Goal: Information Seeking & Learning: Learn about a topic

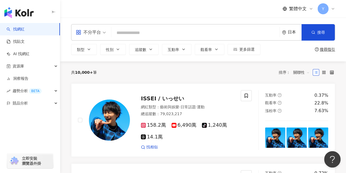
click at [127, 19] on div "不分平台 日本 搜尋 類型 性別 追蹤數 互動率 觀看率 更多篩選 搜尋指引" at bounding box center [203, 40] width 286 height 44
drag, startPoint x: 68, startPoint y: 74, endPoint x: 102, endPoint y: 73, distance: 33.7
click at [19, 88] on span "趨勢分析 BETA" at bounding box center [27, 91] width 29 height 12
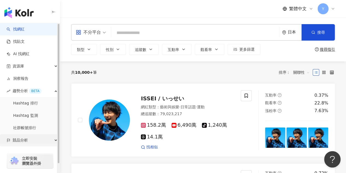
click at [24, 140] on span "競品分析" at bounding box center [20, 140] width 15 height 12
click at [21, 139] on span "競品分析" at bounding box center [20, 140] width 15 height 12
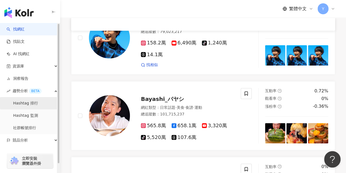
click at [24, 106] on link "Hashtag 排行" at bounding box center [25, 102] width 25 height 5
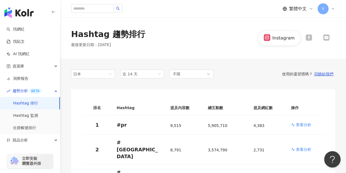
click at [293, 8] on span "繁體中文" at bounding box center [298, 9] width 18 height 6
click at [298, 46] on div "日本語" at bounding box center [300, 50] width 27 height 10
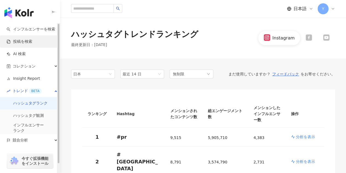
click at [27, 43] on link "投稿を検索" at bounding box center [20, 41] width 26 height 5
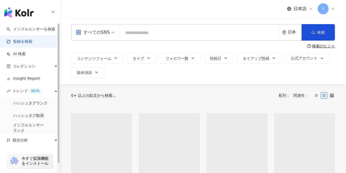
click at [144, 27] on input "search" at bounding box center [199, 33] width 155 height 12
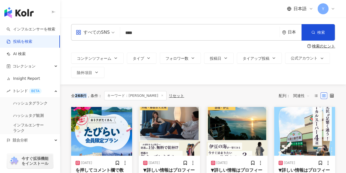
drag, startPoint x: 74, startPoint y: 96, endPoint x: 85, endPoint y: 95, distance: 11.3
click at [85, 95] on div "全 268 件" at bounding box center [79, 95] width 16 height 4
drag, startPoint x: 146, startPoint y: 33, endPoint x: 125, endPoint y: 36, distance: 21.0
click at [126, 36] on input "****" at bounding box center [199, 33] width 155 height 12
drag, startPoint x: 75, startPoint y: 95, endPoint x: 85, endPoint y: 95, distance: 9.3
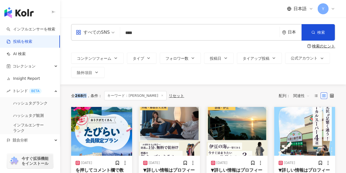
click at [85, 95] on div "全 268 件" at bounding box center [79, 95] width 16 height 4
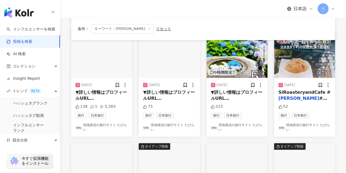
scroll to position [328, 0]
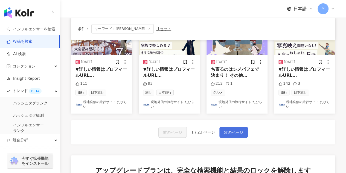
click at [226, 134] on span "次のページ" at bounding box center [233, 132] width 19 height 7
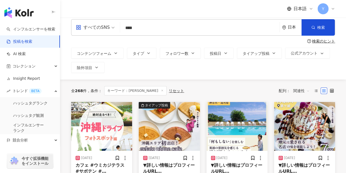
scroll to position [0, 0]
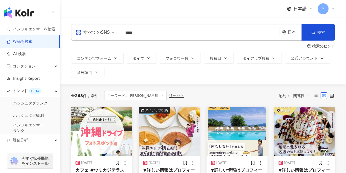
click at [294, 31] on div "日本" at bounding box center [295, 32] width 14 height 5
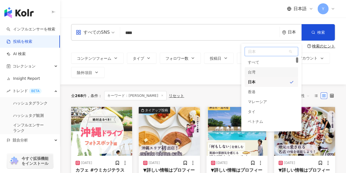
click at [257, 72] on div "台湾" at bounding box center [272, 72] width 54 height 10
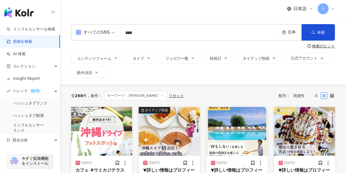
click at [122, 33] on input "****" at bounding box center [199, 33] width 155 height 12
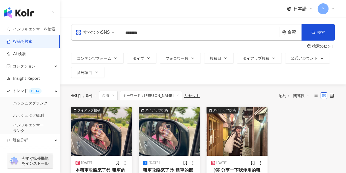
type input "*******"
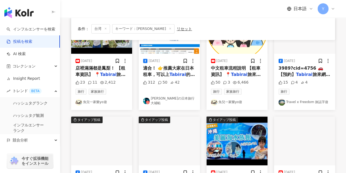
scroll to position [301, 0]
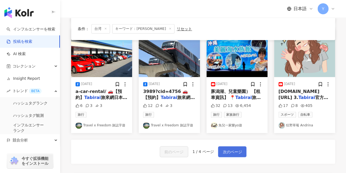
click at [237, 153] on span "次のページ" at bounding box center [232, 151] width 19 height 7
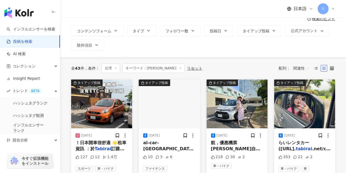
scroll to position [0, 0]
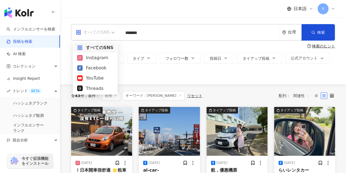
click at [113, 31] on span "すべてのSNS" at bounding box center [95, 32] width 39 height 9
click at [137, 45] on div "検索のヒント" at bounding box center [203, 46] width 264 height 4
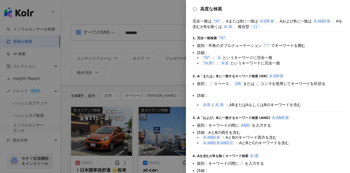
click at [129, 44] on div at bounding box center [175, 86] width 350 height 173
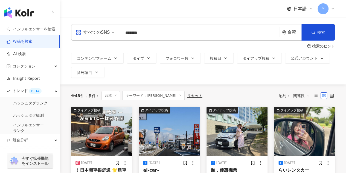
click at [168, 31] on input "*******" at bounding box center [199, 33] width 155 height 12
click at [187, 95] on div "リセット" at bounding box center [194, 95] width 15 height 4
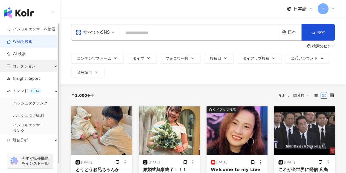
click at [44, 66] on div "コレクション" at bounding box center [30, 66] width 60 height 12
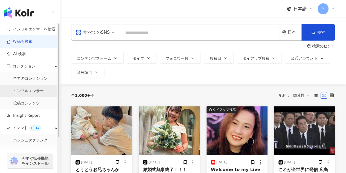
click at [27, 92] on link "インフルエンサー" at bounding box center [28, 90] width 31 height 5
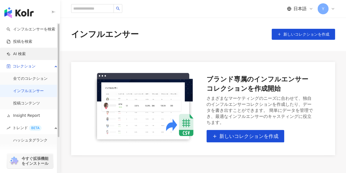
drag, startPoint x: 23, startPoint y: 42, endPoint x: 21, endPoint y: 52, distance: 9.9
click at [23, 42] on link "投稿を検索" at bounding box center [20, 41] width 26 height 5
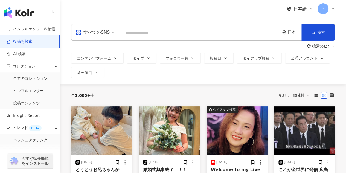
click at [139, 33] on input "search" at bounding box center [199, 33] width 155 height 12
type input "**"
click at [22, 27] on link "インフルエンサーを検索" at bounding box center [31, 29] width 49 height 5
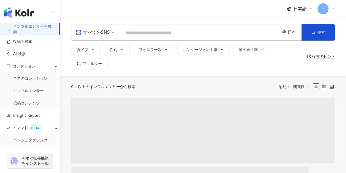
click at [153, 35] on input "search" at bounding box center [199, 33] width 155 height 10
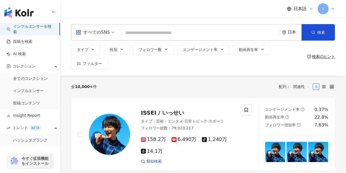
click at [153, 35] on input "search" at bounding box center [199, 33] width 155 height 10
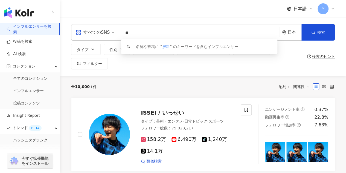
type input "*"
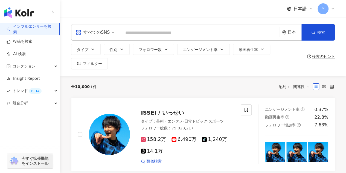
drag, startPoint x: 170, startPoint y: 34, endPoint x: 167, endPoint y: 31, distance: 4.1
click at [171, 34] on input "search" at bounding box center [199, 33] width 155 height 10
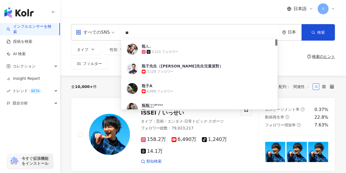
type input "**"
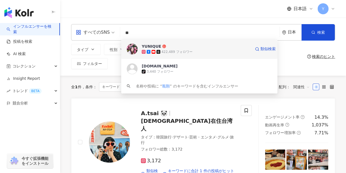
click at [185, 48] on span "YUNIQUE" at bounding box center [196, 45] width 109 height 5
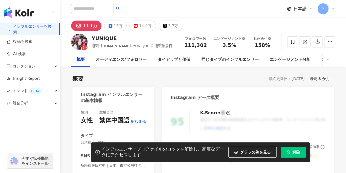
scroll to position [191, 0]
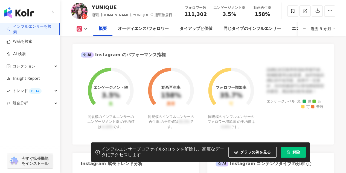
click at [236, 88] on div "エンゲージメント率 3.5% 良 同規模のインフルエンサーのエンゲージメント率 の平均値は 0.19% です。 動画再生率 158% 異常 同規模のインフルエ…" at bounding box center [171, 94] width 181 height 69
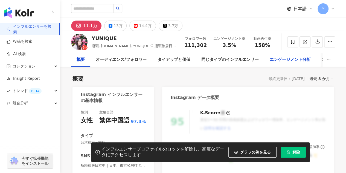
scroll to position [0, 0]
click at [336, 10] on div "日本語 Y" at bounding box center [203, 9] width 286 height 18
click at [332, 10] on icon at bounding box center [333, 9] width 4 height 4
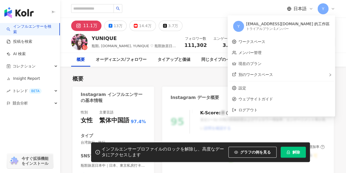
click at [332, 10] on icon at bounding box center [333, 9] width 4 height 4
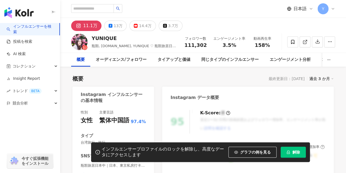
click at [230, 15] on div "日本語 Y" at bounding box center [203, 9] width 264 height 18
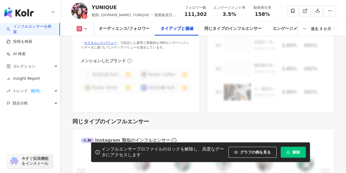
scroll to position [903, 0]
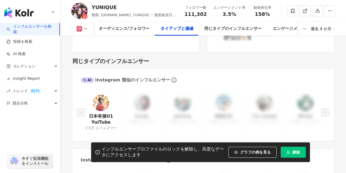
click at [201, 91] on div "[PERSON_NAME]個U1 YuiTube 2.5万 人フォロワー Cindy 1,300 人フォロワー Johnny 5,300 人フォロワー 強強生…" at bounding box center [202, 114] width 261 height 54
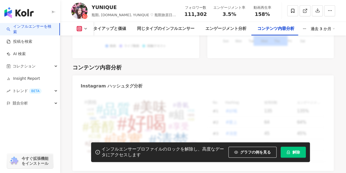
scroll to position [1559, 0]
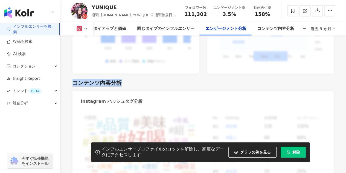
drag, startPoint x: 75, startPoint y: 79, endPoint x: 138, endPoint y: 80, distance: 63.2
click at [138, 80] on div "コンテンツ内容分析" at bounding box center [202, 83] width 261 height 8
drag, startPoint x: 112, startPoint y: 80, endPoint x: 126, endPoint y: 81, distance: 13.4
click at [126, 81] on div "コンテンツ内容分析" at bounding box center [202, 83] width 261 height 8
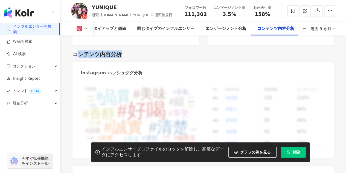
scroll to position [1614, 0]
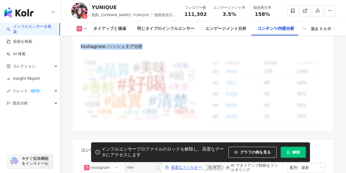
drag, startPoint x: 143, startPoint y: 41, endPoint x: 79, endPoint y: 43, distance: 64.6
click at [79, 43] on div "Instagram ハッシュタグ分析" at bounding box center [202, 45] width 261 height 18
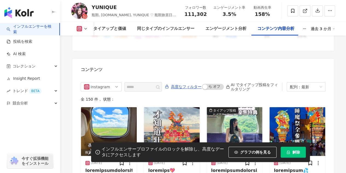
scroll to position [1696, 0]
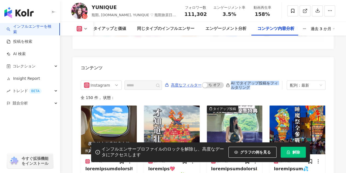
drag, startPoint x: 266, startPoint y: 76, endPoint x: 265, endPoint y: 86, distance: 10.2
click at [265, 86] on div "Instagram 高度なフィルター オン オフ AI でタイアップ投稿をフィルタリング 配列：最新 全 150 件 ， 状態： 推定リーチ数：2万 [DAT…" at bounding box center [202, 141] width 261 height 132
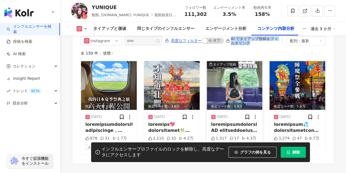
scroll to position [1788, 0]
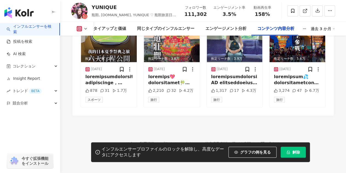
click at [168, 127] on footer "Kolr 利用規約 プライバシーポリシー 特定商取引法に基づく表記 お問い合わせ Copyright © [DATE] iKala All Rights Re…" at bounding box center [203, 145] width 286 height 61
click at [22, 9] on img "button" at bounding box center [18, 12] width 29 height 11
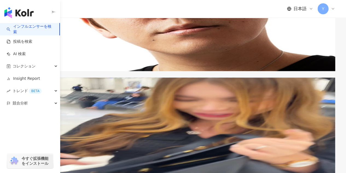
scroll to position [1154, 0]
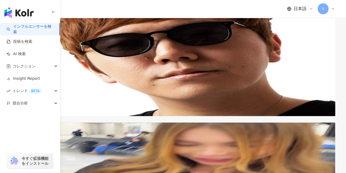
scroll to position [1044, 0]
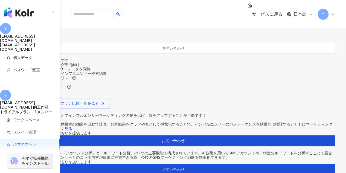
scroll to position [164, 0]
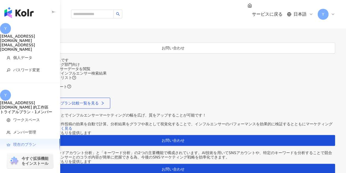
drag, startPoint x: 120, startPoint y: 127, endPoint x: 177, endPoint y: 132, distance: 57.4
drag, startPoint x: 176, startPoint y: 131, endPoint x: 132, endPoint y: 126, distance: 44.6
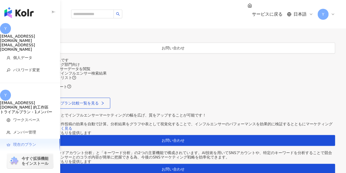
drag, startPoint x: 118, startPoint y: 128, endPoint x: 162, endPoint y: 131, distance: 44.4
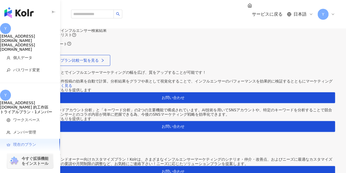
scroll to position [219, 0]
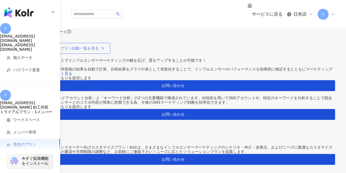
click at [98, 50] on span "PremiumとAdvancedのプラン比較一覧を見る" at bounding box center [58, 48] width 82 height 4
